Goal: Find specific page/section: Find specific page/section

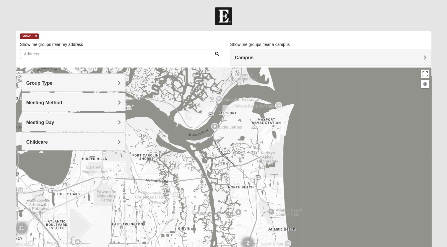
drag, startPoint x: 198, startPoint y: 158, endPoint x: 219, endPoint y: 234, distance: 78.2
click at [219, 234] on div at bounding box center [224, 185] width 416 height 236
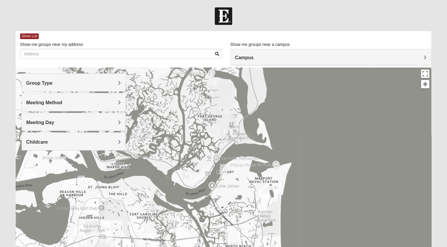
drag, startPoint x: 220, startPoint y: 164, endPoint x: 218, endPoint y: 223, distance: 58.8
click at [218, 223] on div at bounding box center [224, 185] width 416 height 236
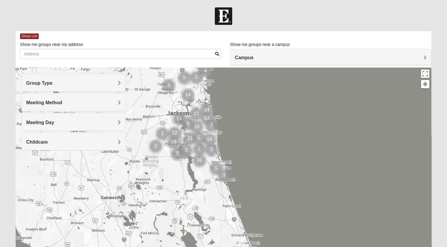
drag, startPoint x: 241, startPoint y: 174, endPoint x: 234, endPoint y: 111, distance: 64.2
click at [234, 111] on div at bounding box center [224, 185] width 416 height 236
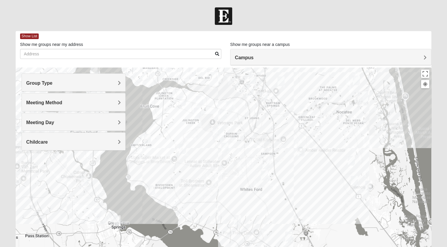
drag, startPoint x: 194, startPoint y: 137, endPoint x: 264, endPoint y: 238, distance: 123.5
click at [264, 238] on div at bounding box center [224, 185] width 416 height 236
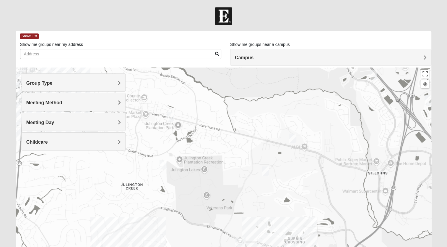
drag, startPoint x: 364, startPoint y: 172, endPoint x: 315, endPoint y: 157, distance: 51.7
click at [315, 159] on div at bounding box center [224, 185] width 416 height 236
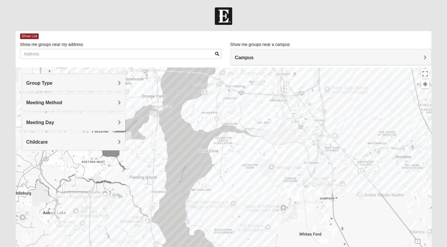
drag, startPoint x: 316, startPoint y: 149, endPoint x: 296, endPoint y: 152, distance: 20.3
click at [296, 152] on div at bounding box center [224, 185] width 416 height 236
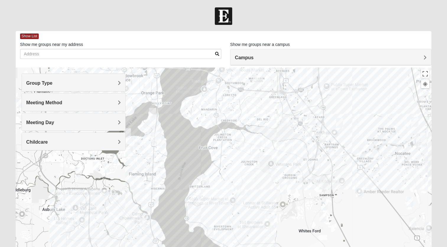
click at [82, 81] on h4 "Group Type" at bounding box center [73, 83] width 95 height 6
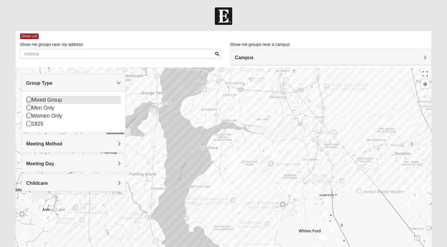
click at [50, 101] on div "Mixed Group" at bounding box center [73, 100] width 95 height 8
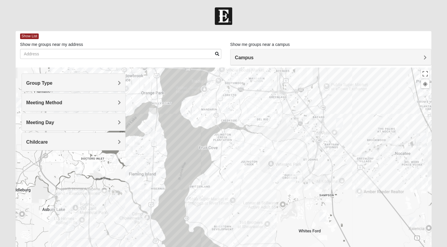
click at [40, 83] on span "Group Type" at bounding box center [39, 82] width 26 height 5
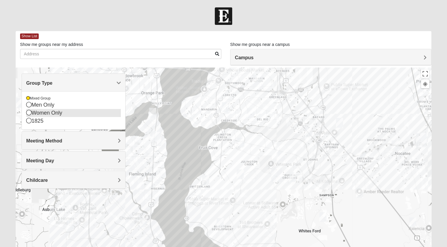
click at [32, 113] on div "Women Only" at bounding box center [73, 113] width 95 height 8
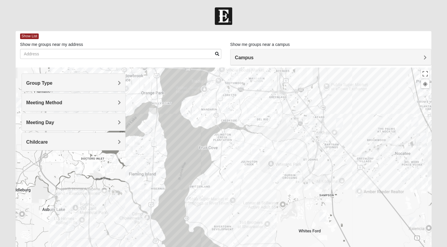
click at [64, 81] on h4 "Group Type" at bounding box center [73, 83] width 95 height 6
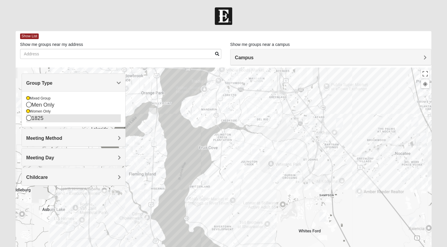
click at [40, 120] on div "1825" at bounding box center [73, 118] width 95 height 8
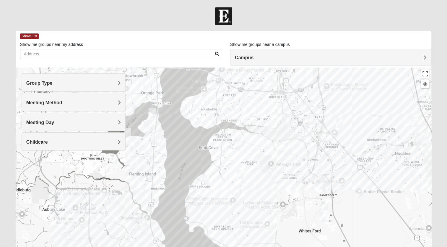
click at [80, 106] on div "Meeting Method" at bounding box center [73, 101] width 103 height 17
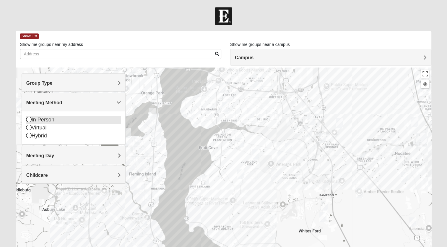
click at [48, 119] on div "In Person" at bounding box center [73, 120] width 95 height 8
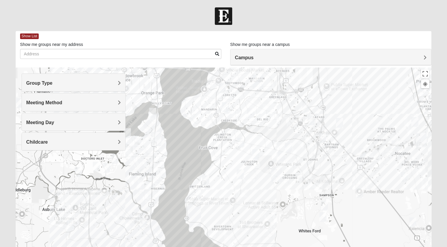
click at [84, 128] on div "Meeting Day" at bounding box center [73, 121] width 103 height 17
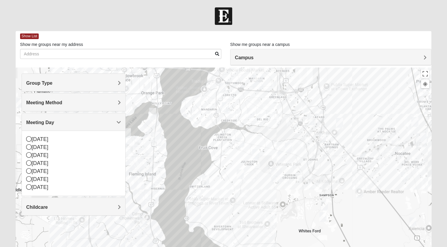
click at [83, 124] on h4 "Meeting Day" at bounding box center [73, 122] width 95 height 6
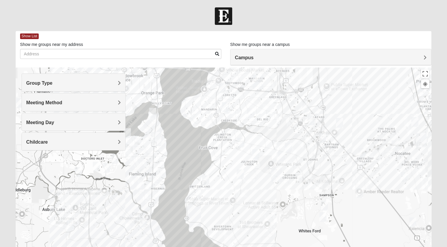
click at [73, 146] on div "Childcare" at bounding box center [73, 140] width 103 height 17
click at [74, 147] on div "Childcare" at bounding box center [73, 140] width 103 height 17
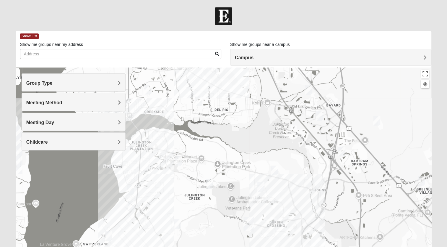
click at [272, 58] on h4 "Campus" at bounding box center [331, 58] width 192 height 6
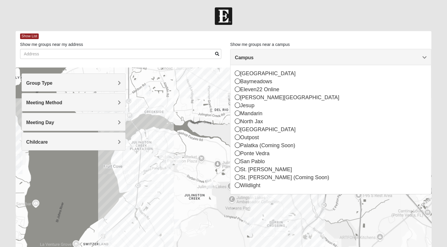
click at [272, 58] on h4 "Campus" at bounding box center [331, 58] width 192 height 6
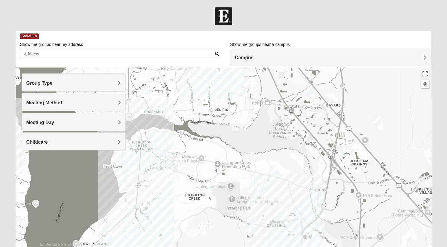
click at [209, 183] on img "Womens Iliff 32259" at bounding box center [210, 183] width 12 height 14
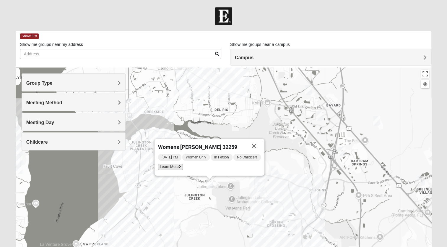
click at [176, 167] on span "Learn More" at bounding box center [170, 166] width 25 height 6
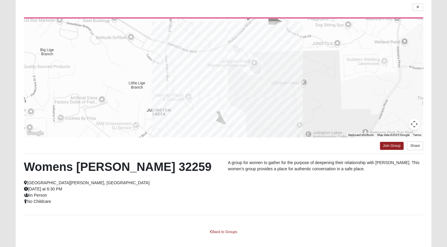
scroll to position [45, 0]
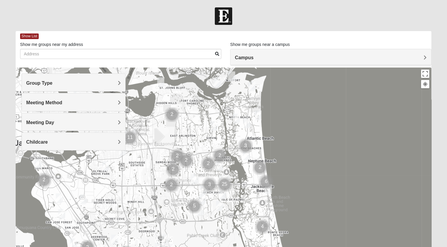
click at [88, 82] on h4 "Group Type" at bounding box center [73, 83] width 95 height 6
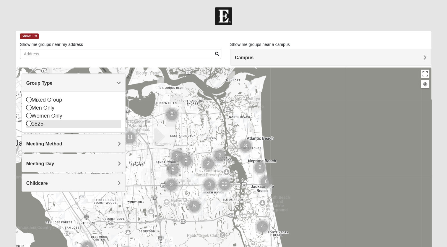
click at [41, 126] on div "1825" at bounding box center [73, 124] width 95 height 8
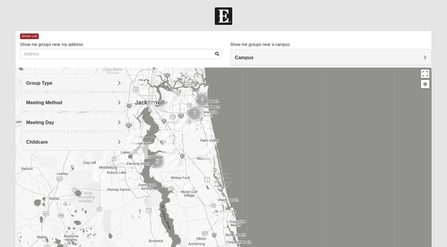
drag, startPoint x: 209, startPoint y: 150, endPoint x: 207, endPoint y: 62, distance: 87.5
click at [207, 62] on div "Show List Loading Groups Keywords Filter Additional Filters Campus Arlington Ba…" at bounding box center [224, 167] width 416 height 273
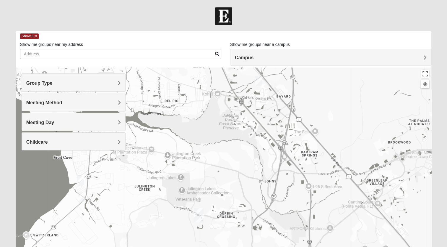
drag, startPoint x: 191, startPoint y: 145, endPoint x: 206, endPoint y: 145, distance: 15.1
click at [206, 145] on div at bounding box center [224, 185] width 416 height 236
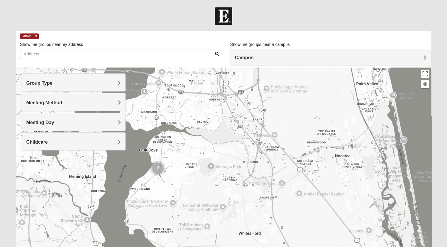
drag, startPoint x: 213, startPoint y: 145, endPoint x: 226, endPoint y: 143, distance: 13.7
click at [226, 143] on div at bounding box center [224, 185] width 416 height 236
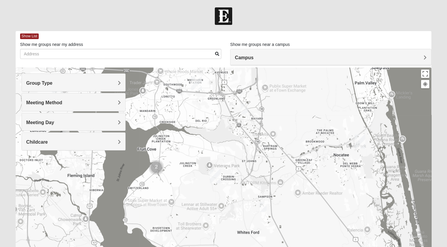
click at [215, 176] on img "St. Johns" at bounding box center [215, 175] width 15 height 19
click at [251, 154] on div "St. Johns 100 Knights Ln St Johns, FL 32259-3055" at bounding box center [224, 185] width 416 height 236
click at [238, 148] on button "Close" at bounding box center [245, 146] width 14 height 14
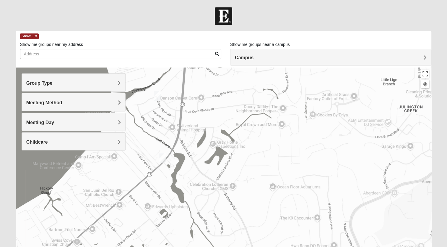
click at [163, 157] on img "1825 Mixed Faletra 32259" at bounding box center [162, 158] width 12 height 14
